Goal: Task Accomplishment & Management: Use online tool/utility

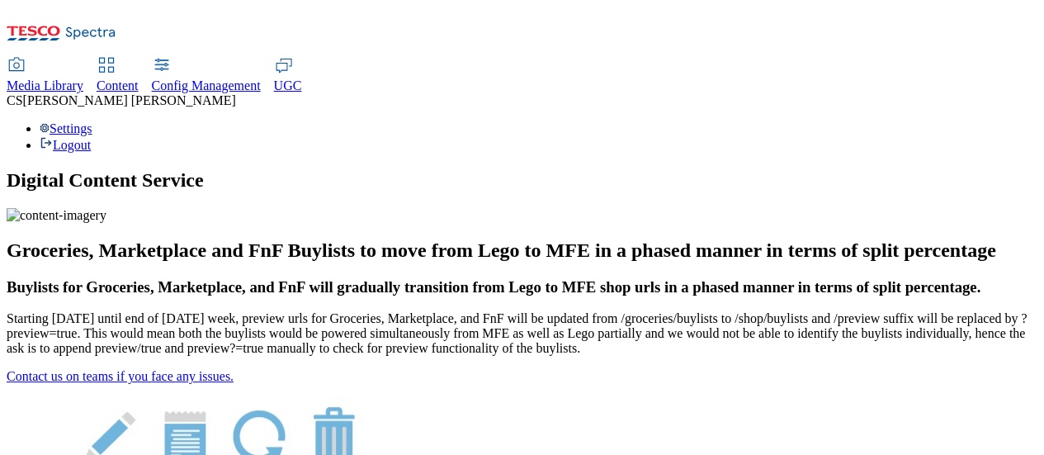
click at [302, 78] on span "UGC" at bounding box center [288, 85] width 28 height 14
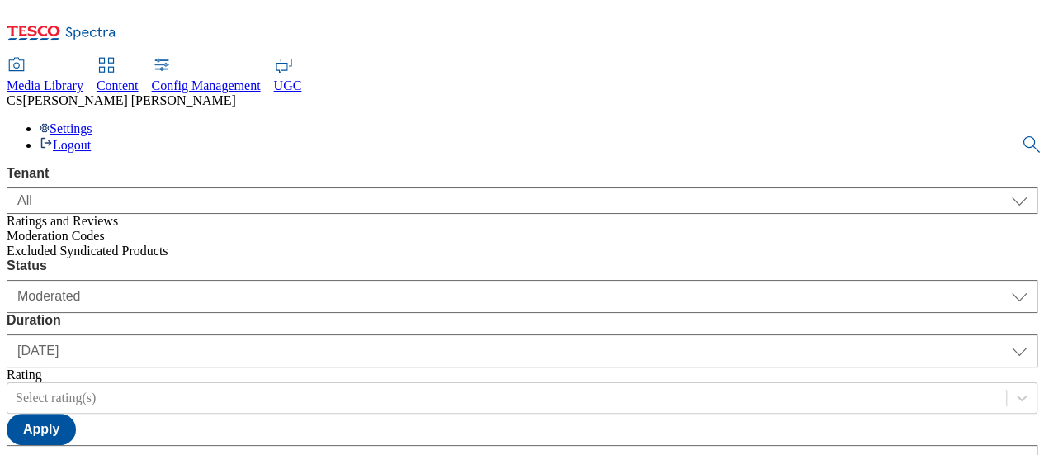
click at [87, 245] on span "Excluded Syndicated Products" at bounding box center [88, 250] width 162 height 14
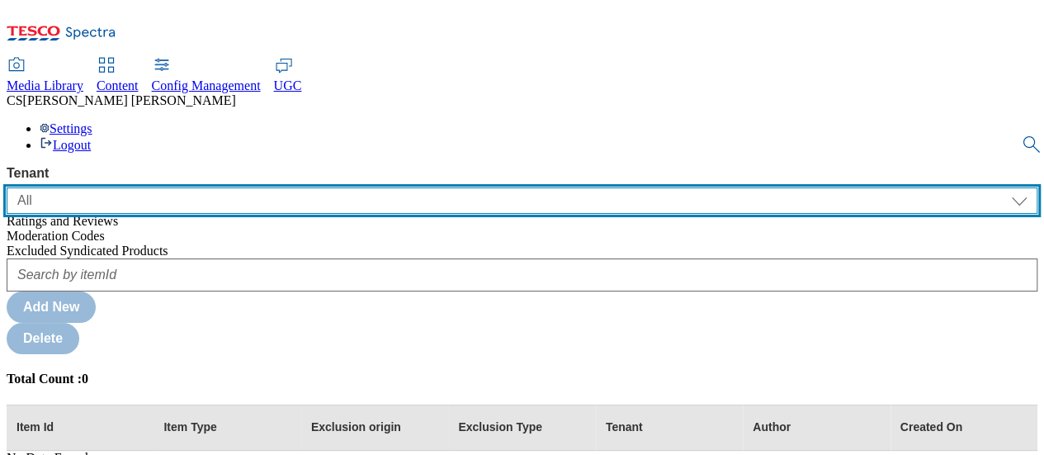
click at [186, 187] on select "ALL All CONFIG-CZ CONFIG-HU CONFIG-IE CONFIG-ROI CONFIG-SK CONFIG-TEST CONFIG-U…" at bounding box center [522, 200] width 1031 height 26
select select "ghs-[GEOGRAPHIC_DATA]"
click at [7, 187] on select "ALL All CONFIG-CZ CONFIG-HU CONFIG-IE CONFIG-ROI CONFIG-SK CONFIG-TEST CONFIG-U…" at bounding box center [522, 200] width 1031 height 26
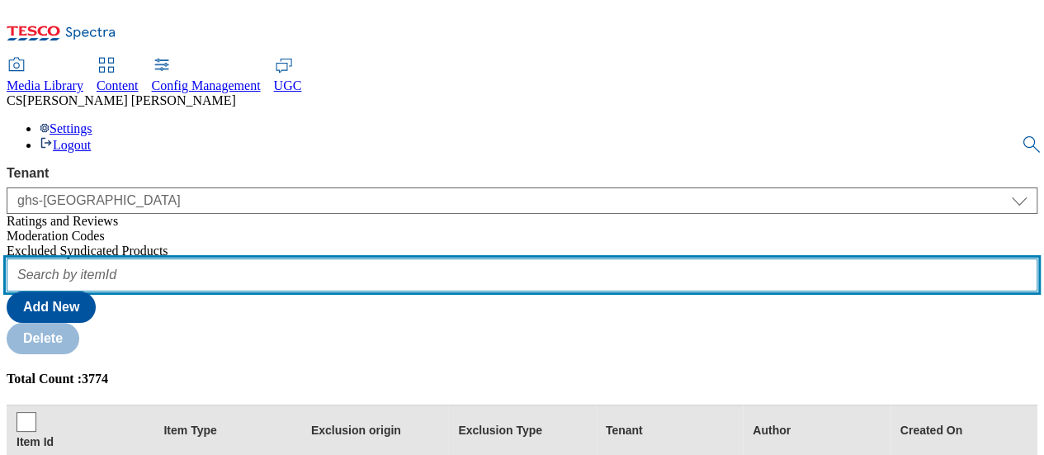
click at [259, 258] on input "text" at bounding box center [522, 274] width 1031 height 33
paste input "92659428"
type input "92659428"
click at [1021, 136] on button "submit" at bounding box center [1032, 144] width 23 height 17
